Goal: Task Accomplishment & Management: Manage account settings

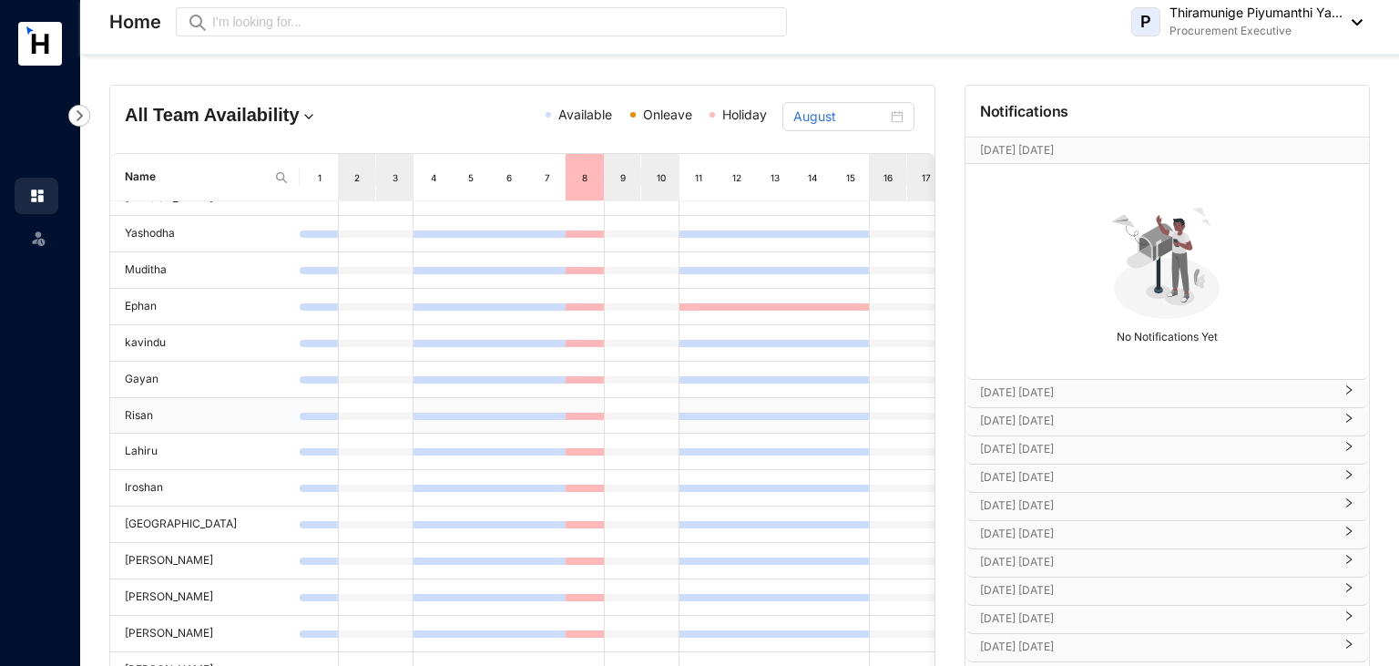
scroll to position [230, 0]
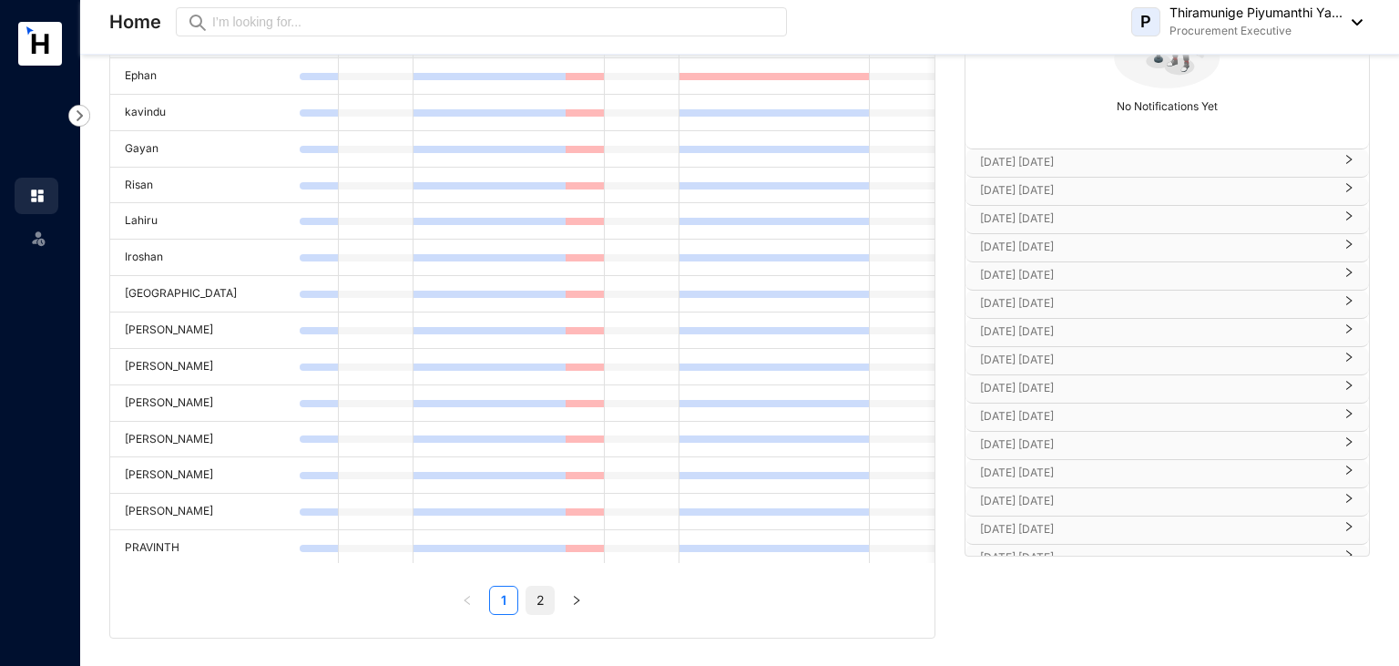
click at [549, 587] on link "2" at bounding box center [539, 600] width 27 height 27
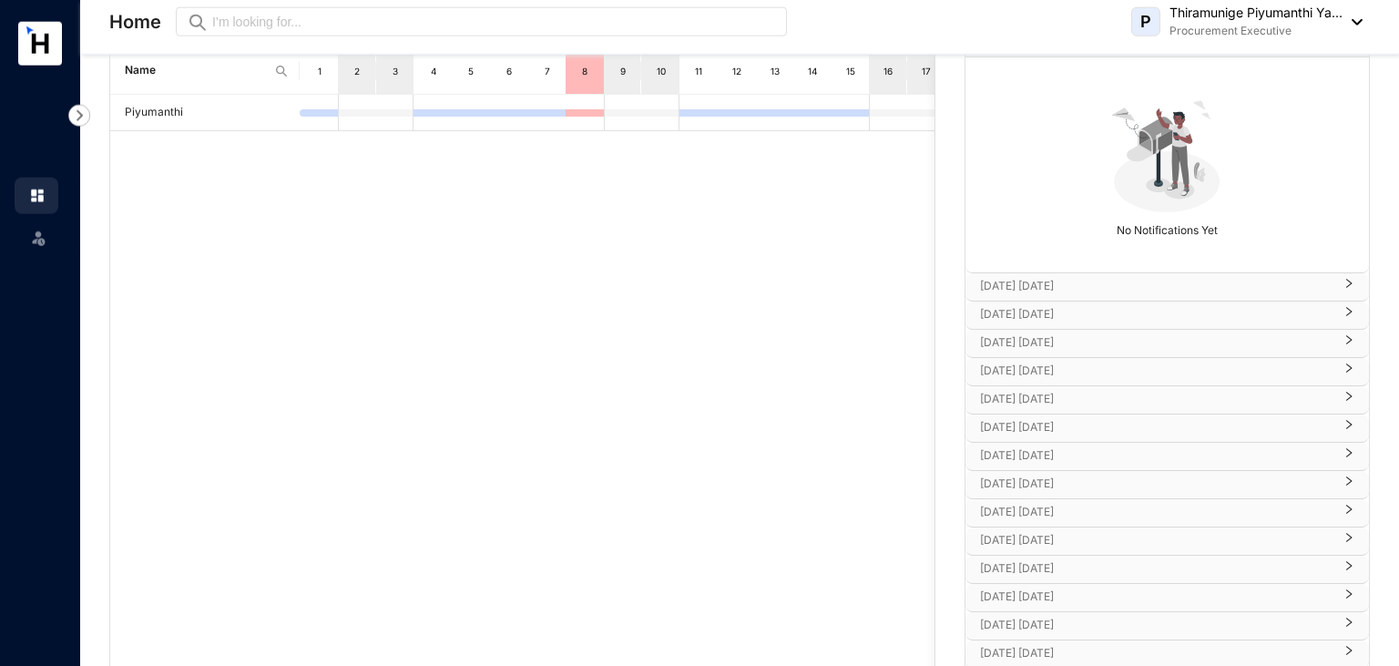
scroll to position [0, 0]
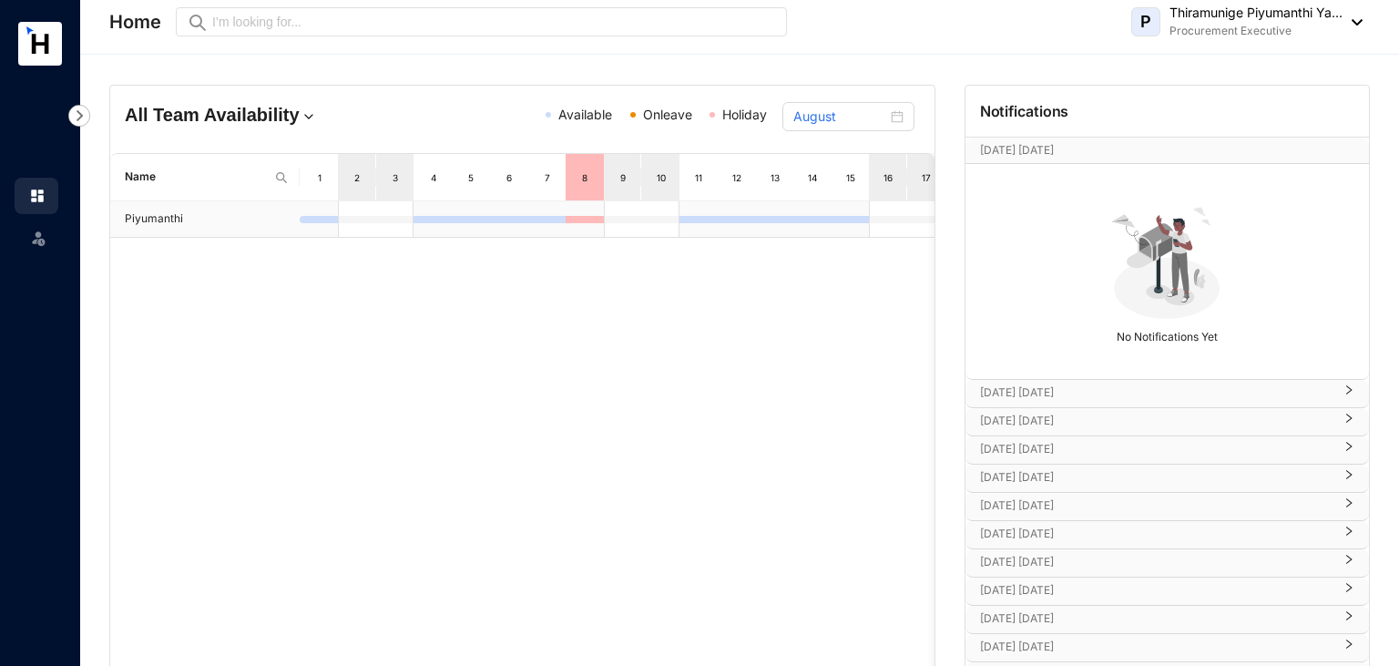
click at [569, 203] on td at bounding box center [585, 219] width 38 height 36
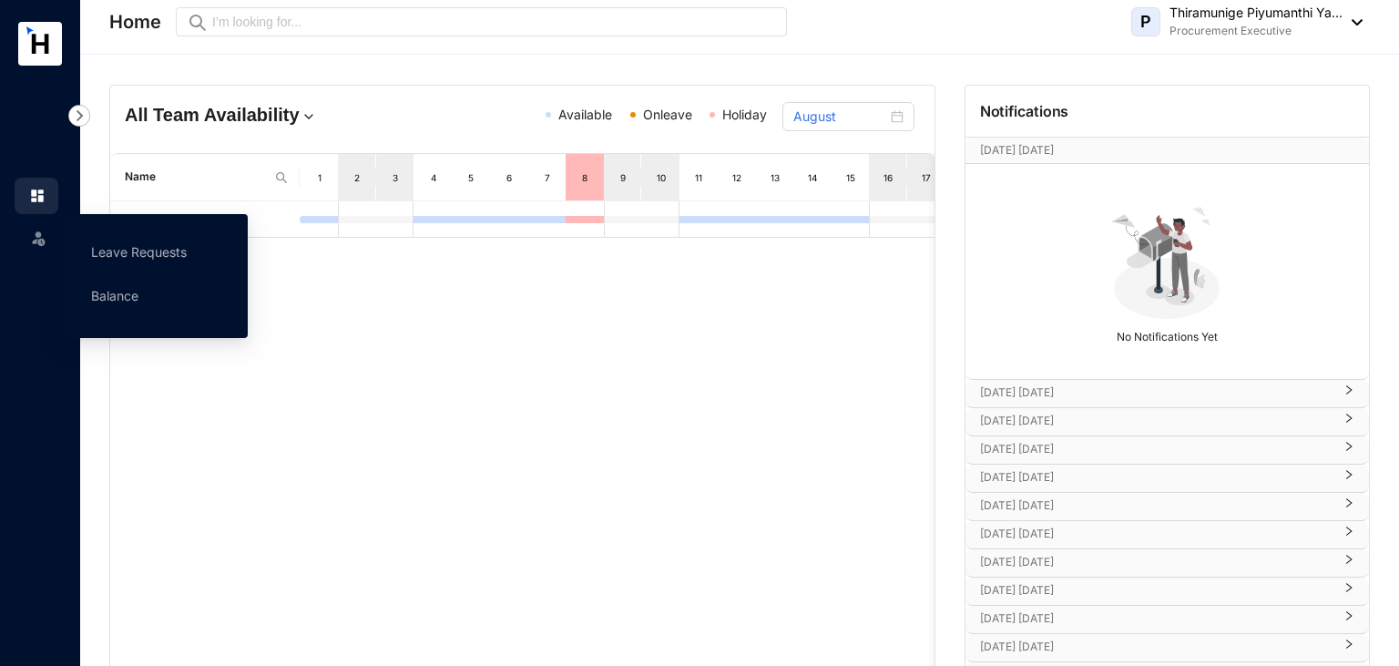
click at [35, 230] on img at bounding box center [38, 238] width 18 height 18
click at [131, 293] on link "Balance" at bounding box center [114, 295] width 47 height 15
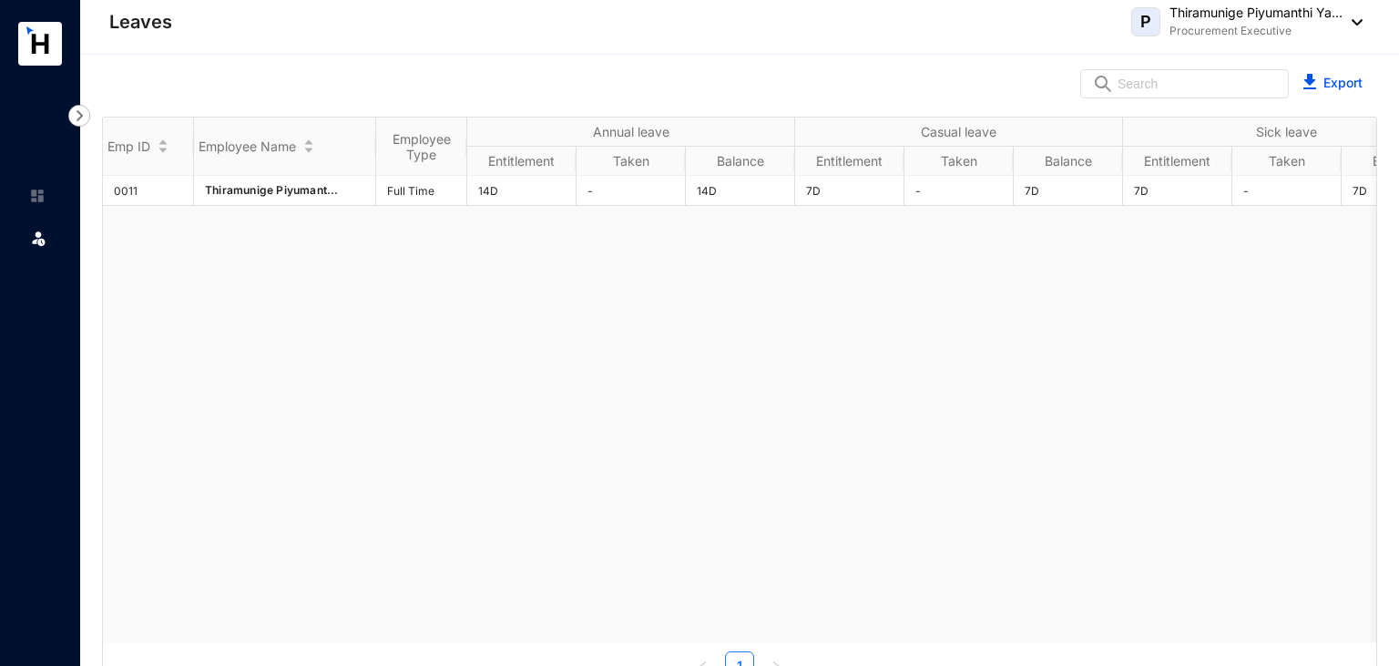
click at [1360, 18] on div "P Thiramunige Piyumanthi Ya... Procurement Executive" at bounding box center [1246, 22] width 231 height 36
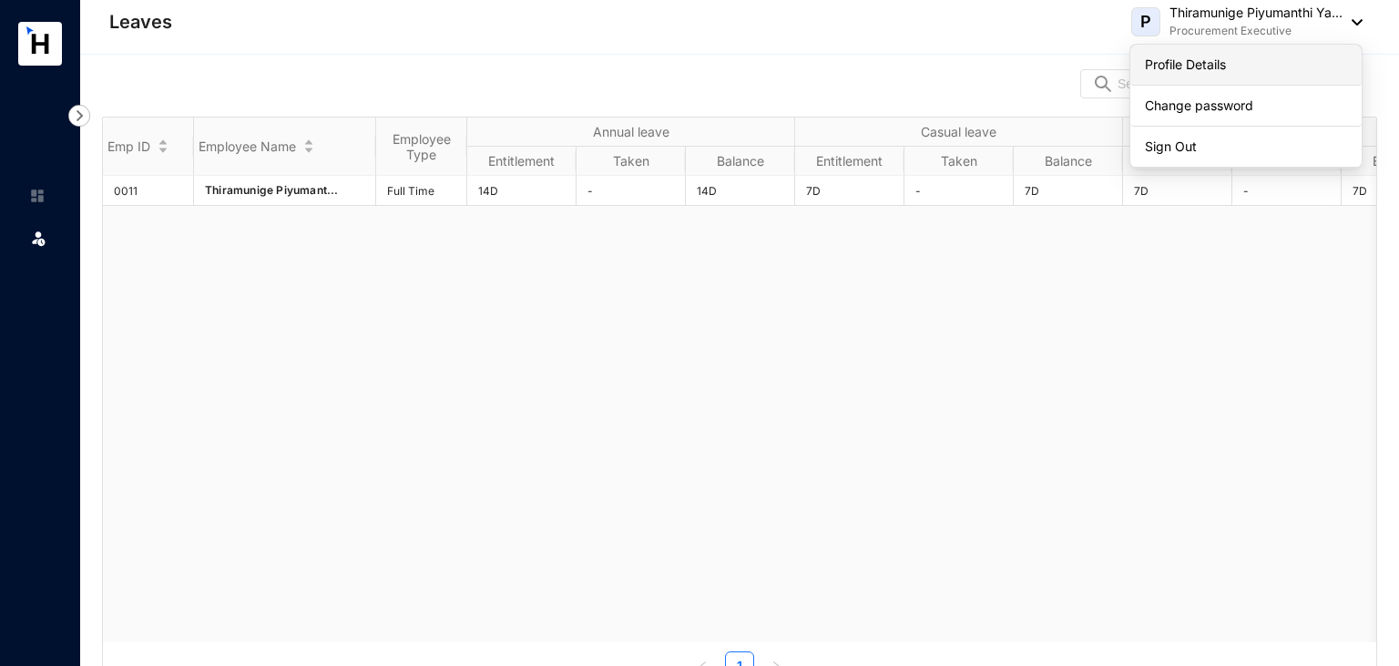
click at [1224, 56] on link "Profile Details" at bounding box center [1246, 65] width 202 height 18
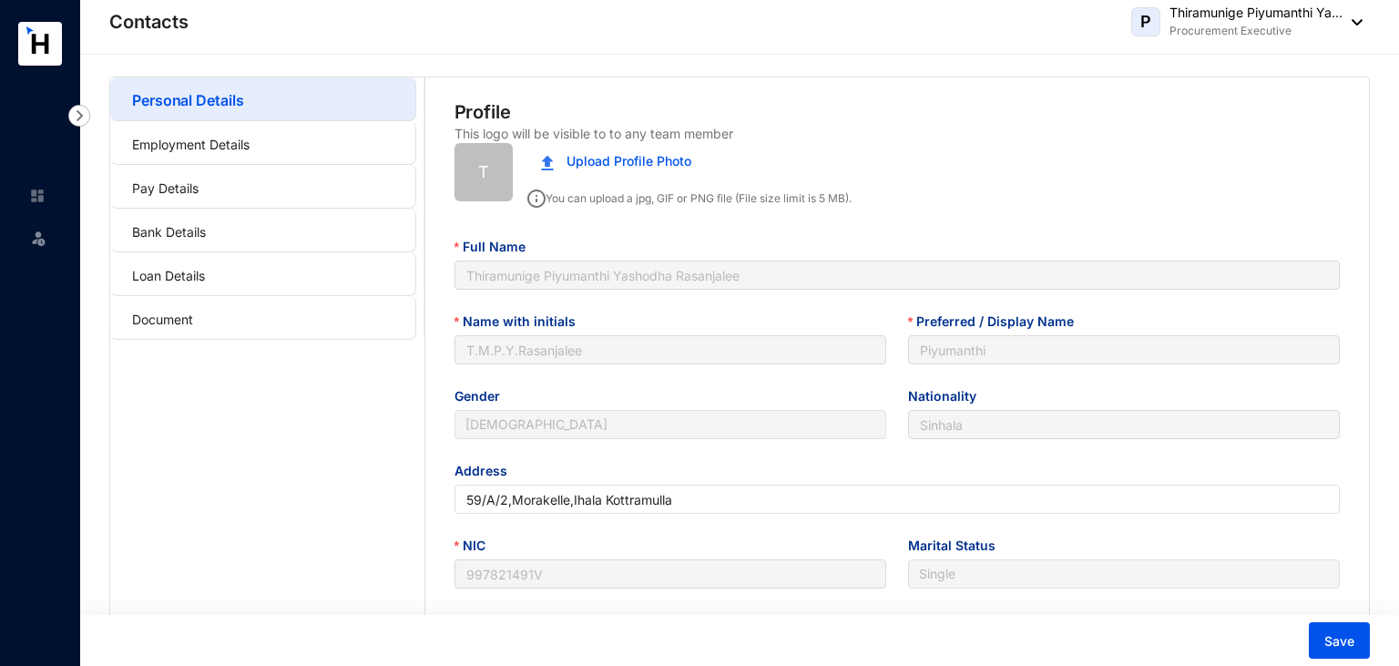
type input "[DATE]"
click at [205, 269] on link "Loan Details" at bounding box center [168, 275] width 73 height 15
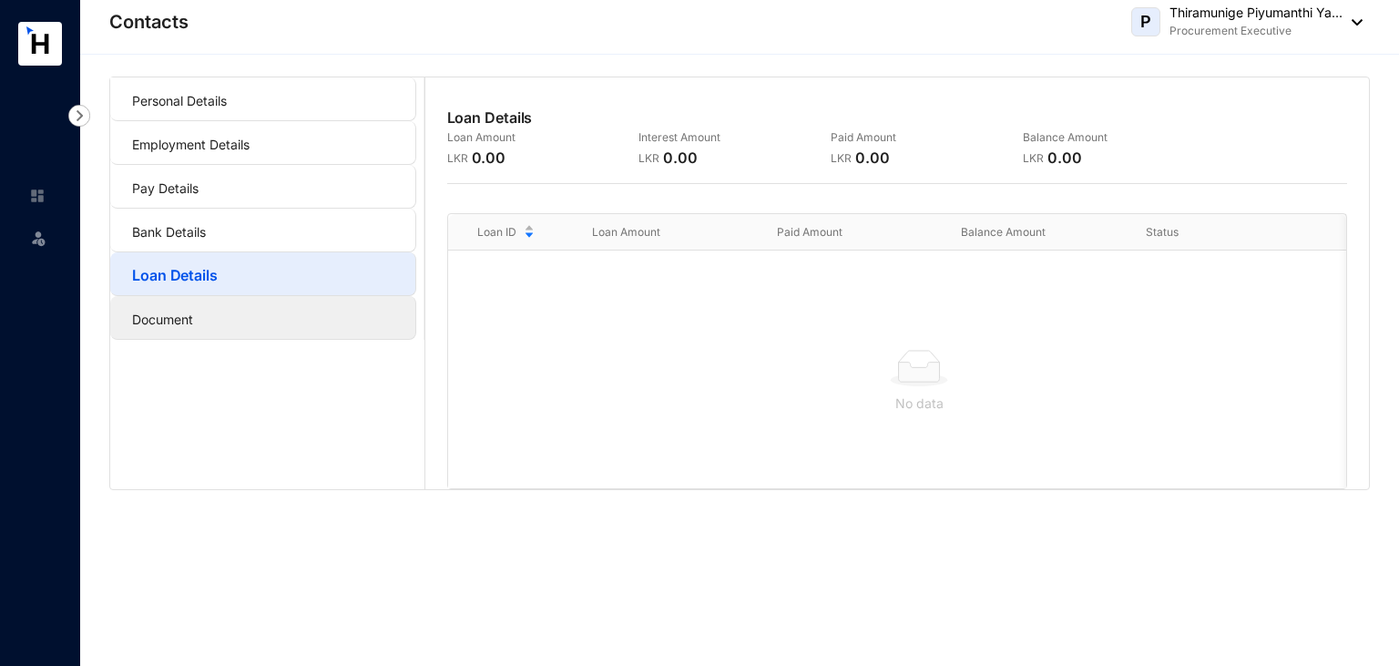
click at [193, 312] on link "Document" at bounding box center [162, 319] width 61 height 15
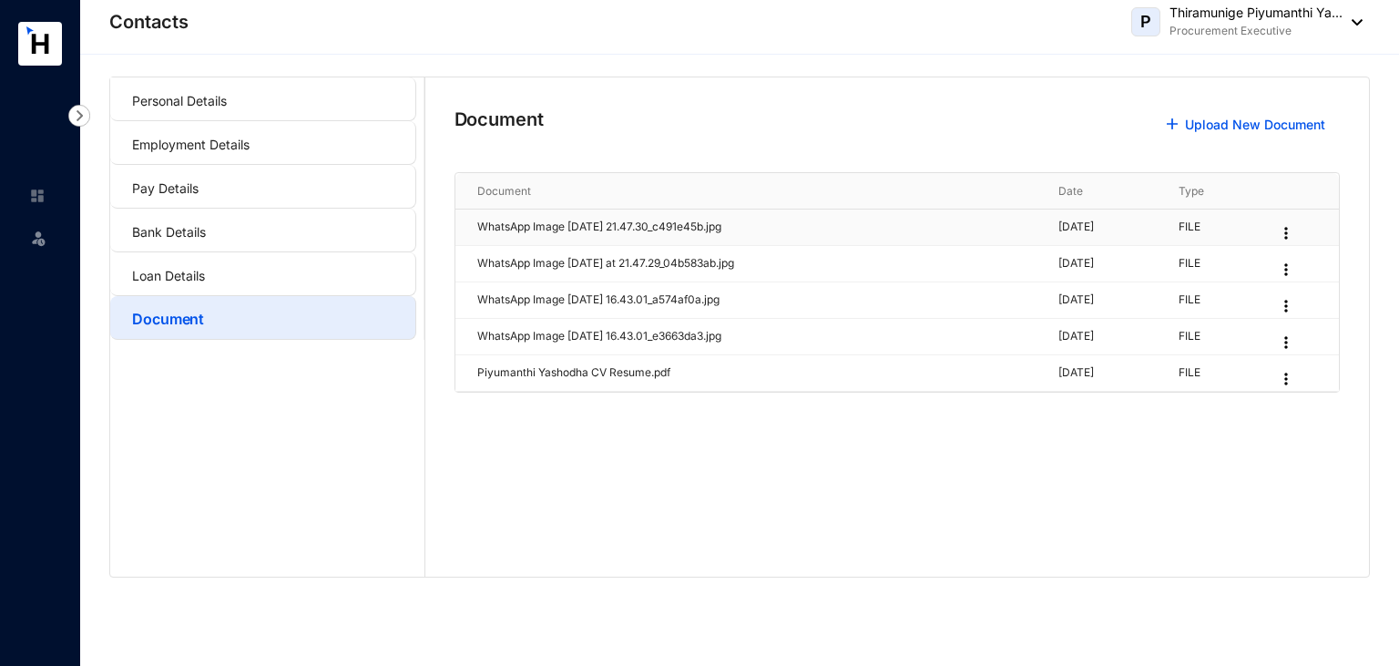
click at [788, 230] on p "WhatsApp Image [DATE] 21.47.30_c491e45b.jpg" at bounding box center [757, 227] width 560 height 17
click at [1221, 227] on p "FILE" at bounding box center [1217, 227] width 77 height 17
click at [1295, 232] on img at bounding box center [1286, 233] width 18 height 18
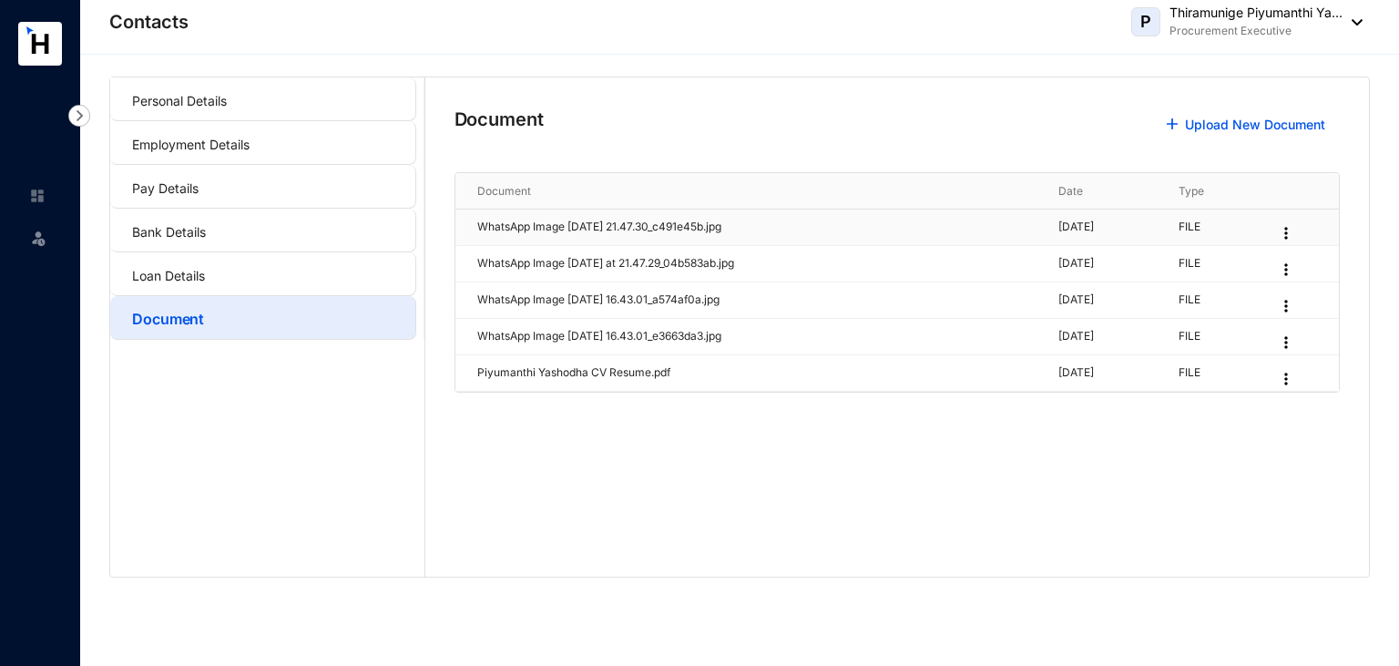
click at [1128, 238] on td "[DATE]" at bounding box center [1096, 227] width 119 height 36
click at [205, 271] on link "Loan Details" at bounding box center [168, 275] width 73 height 15
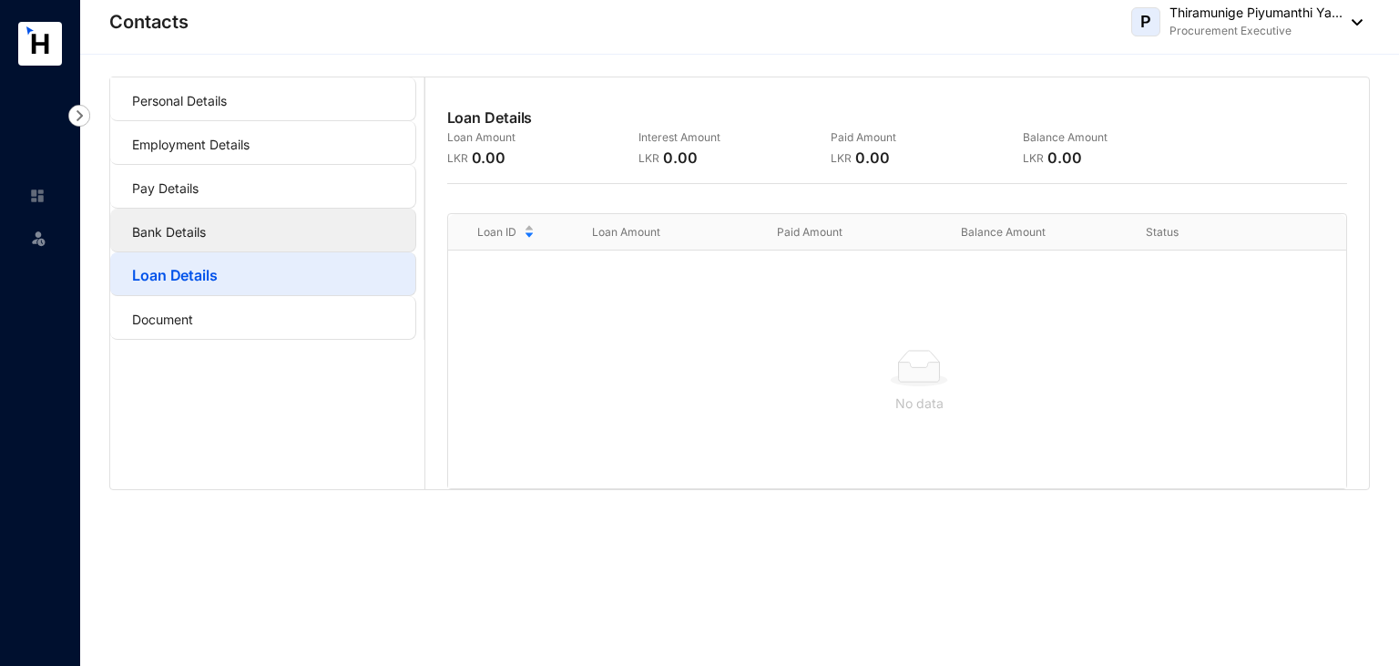
click at [206, 240] on link "Bank Details" at bounding box center [169, 231] width 74 height 15
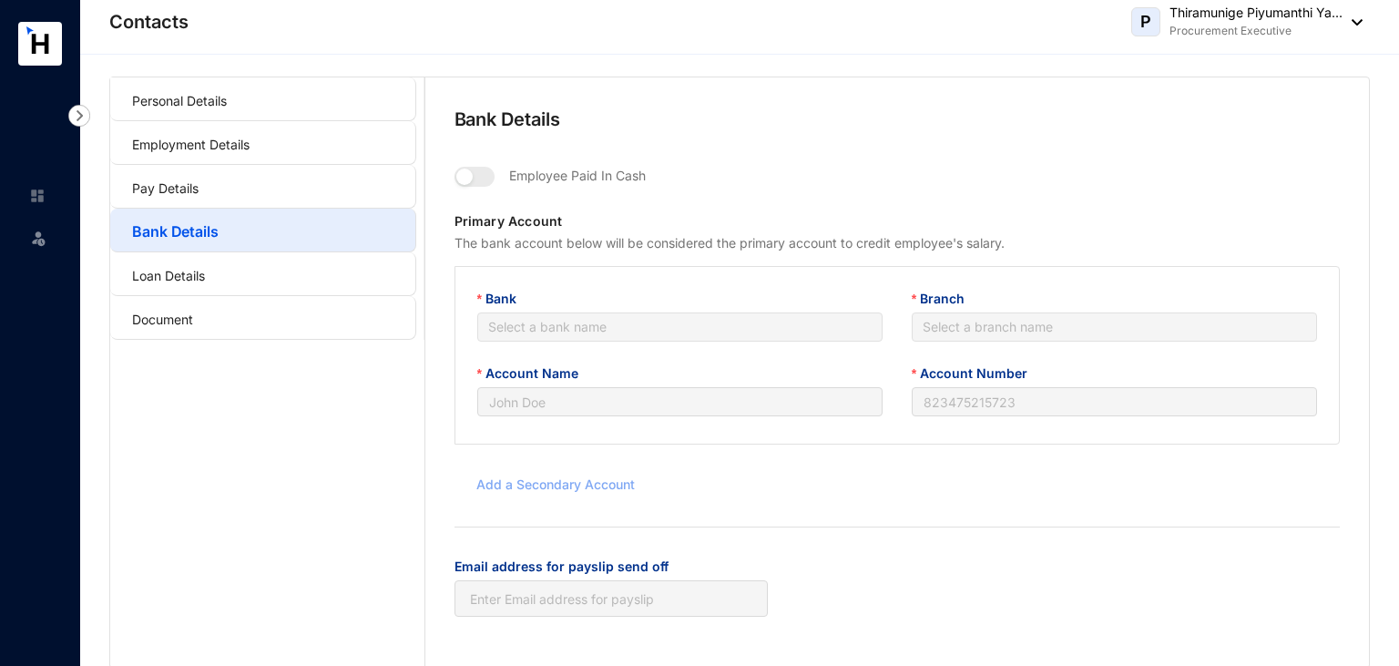
type input "T.M.P.Y.Rasanjalee"
type input "083200240008553"
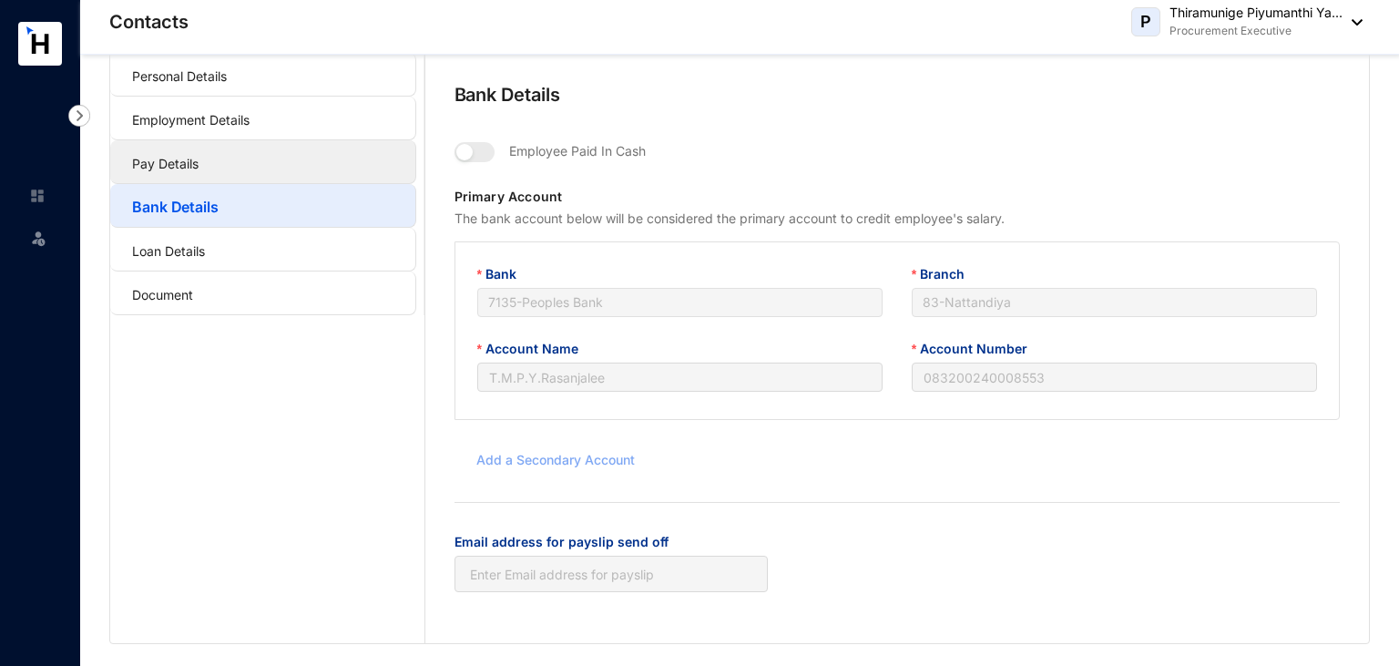
click at [199, 156] on link "Pay Details" at bounding box center [165, 163] width 66 height 15
